Goal: Task Accomplishment & Management: Use online tool/utility

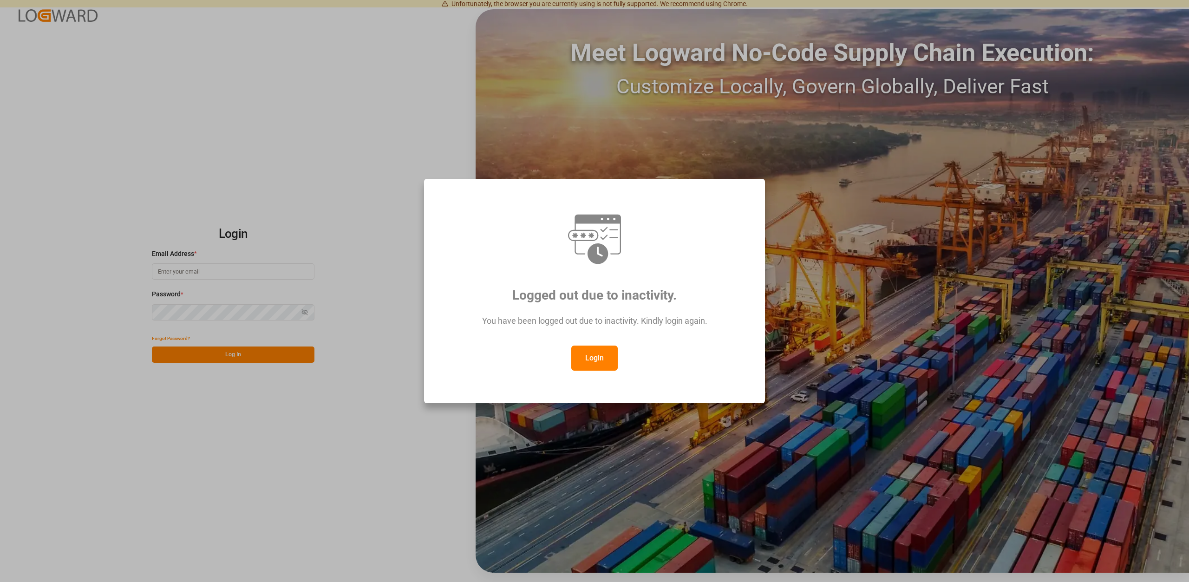
type input "[EMAIL_ADDRESS][DOMAIN_NAME]"
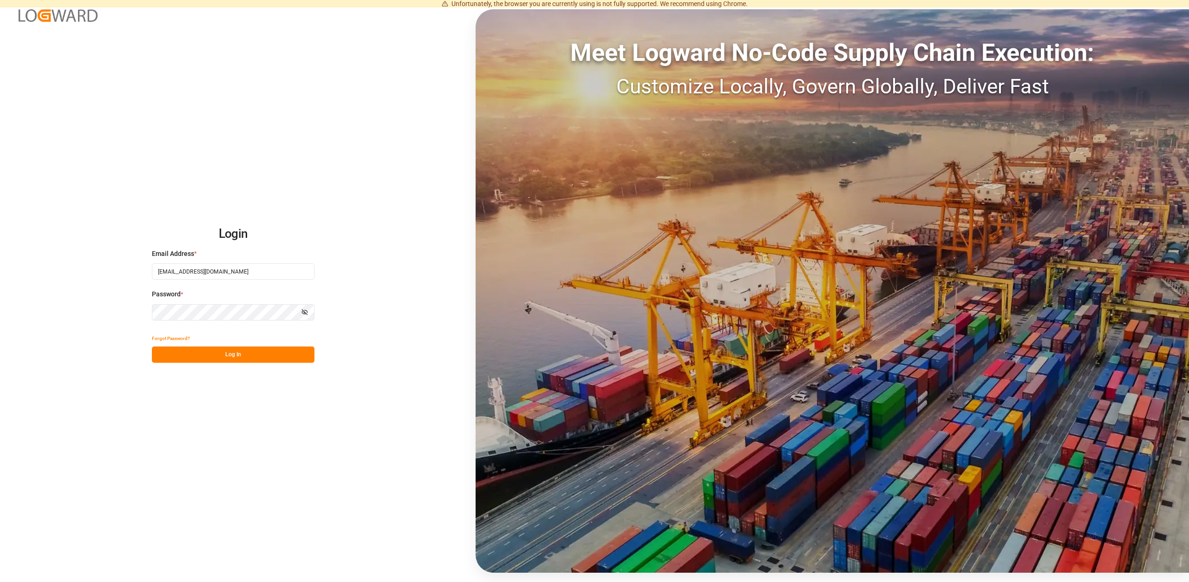
click at [233, 359] on button "Log In" at bounding box center [233, 354] width 163 height 16
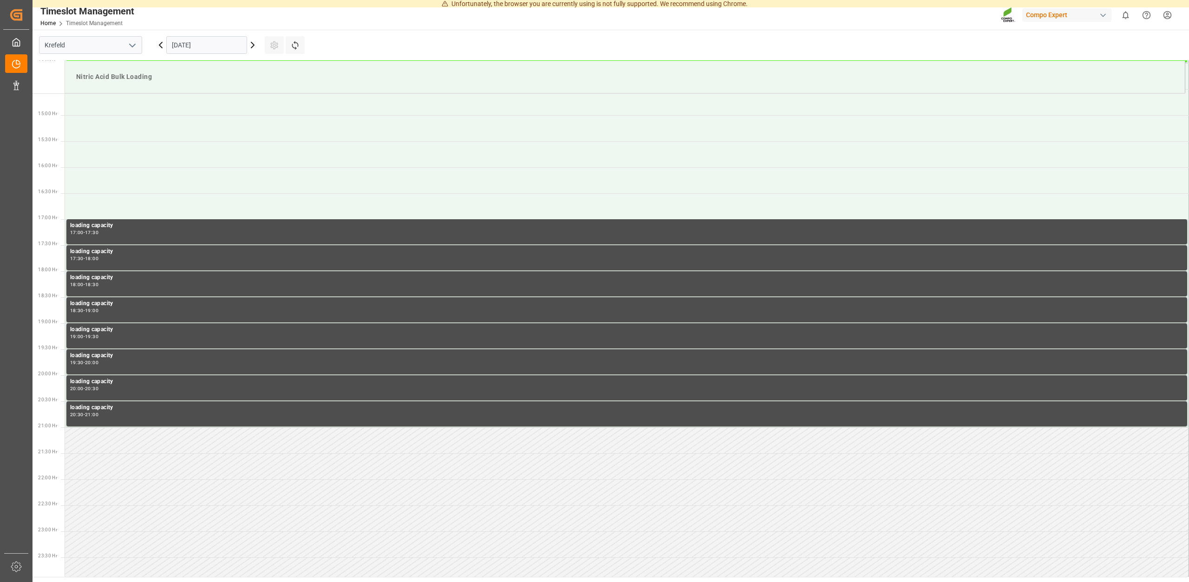
scroll to position [765, 0]
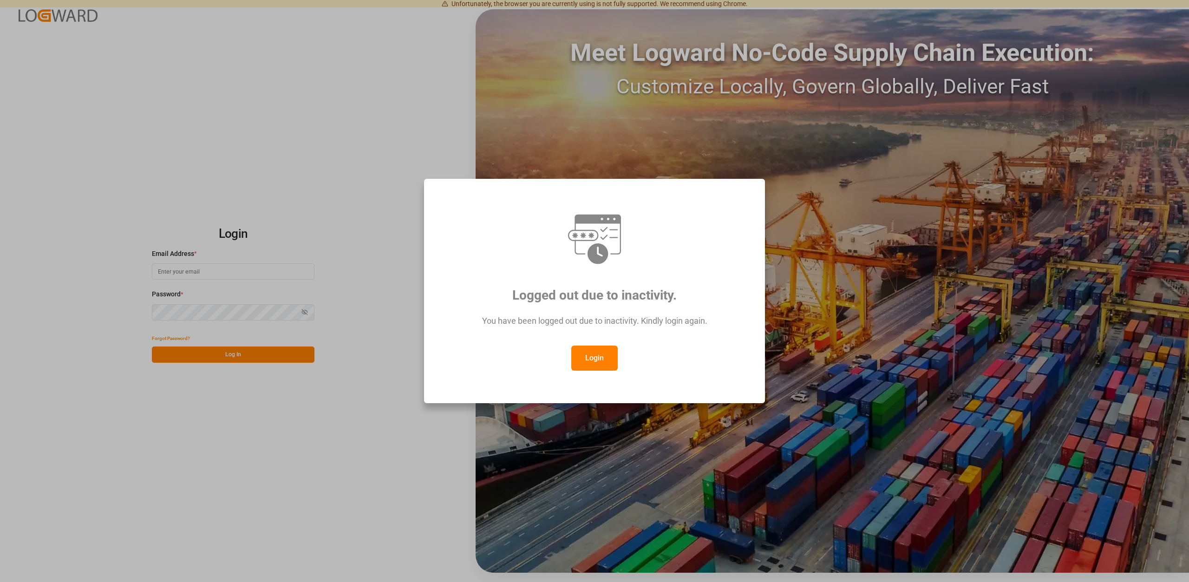
type input "[EMAIL_ADDRESS][DOMAIN_NAME]"
